Goal: Navigation & Orientation: Understand site structure

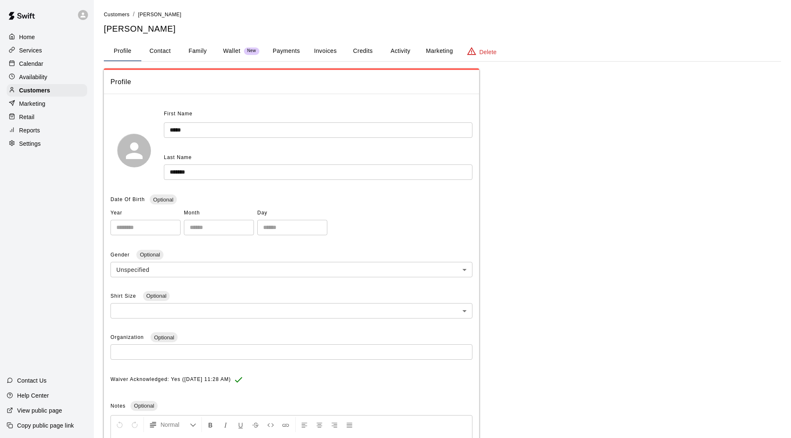
click at [30, 37] on p "Home" at bounding box center [27, 37] width 16 height 8
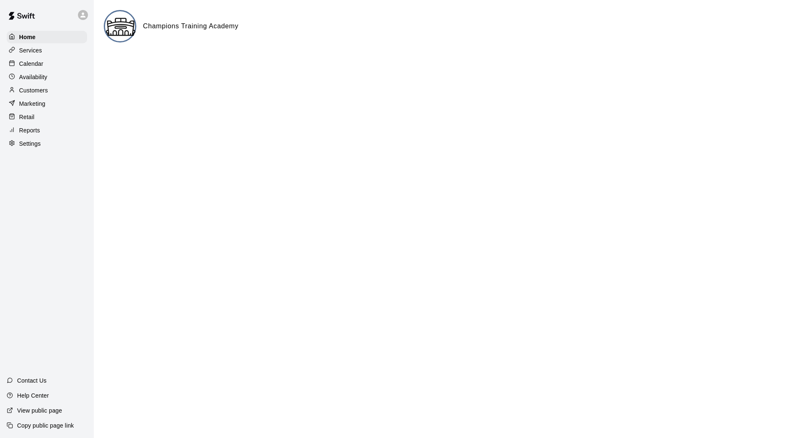
click at [29, 121] on p "Retail" at bounding box center [26, 117] width 15 height 8
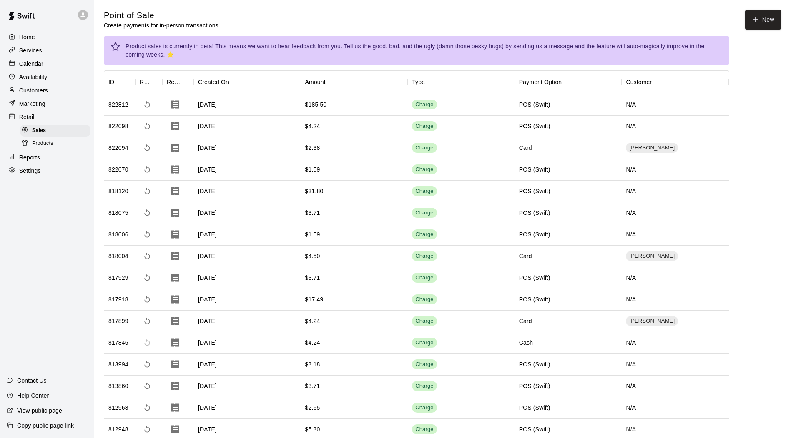
click at [26, 162] on p "Reports" at bounding box center [29, 157] width 21 height 8
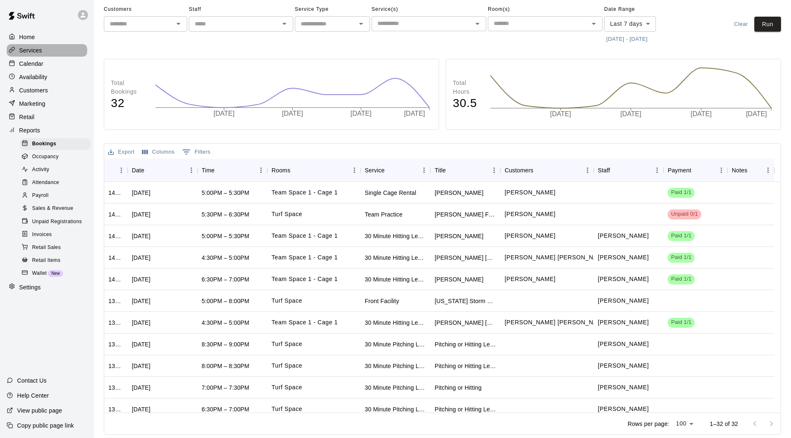
click at [31, 52] on p "Services" at bounding box center [30, 50] width 23 height 8
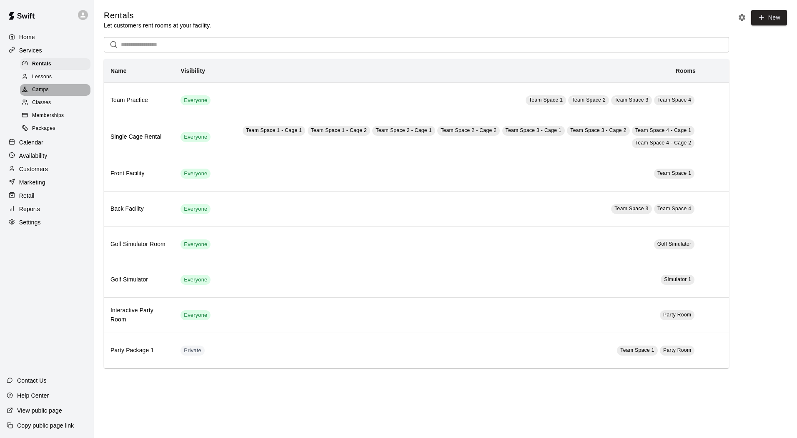
click at [48, 94] on span "Camps" at bounding box center [40, 90] width 17 height 8
